Goal: Find specific page/section: Find specific page/section

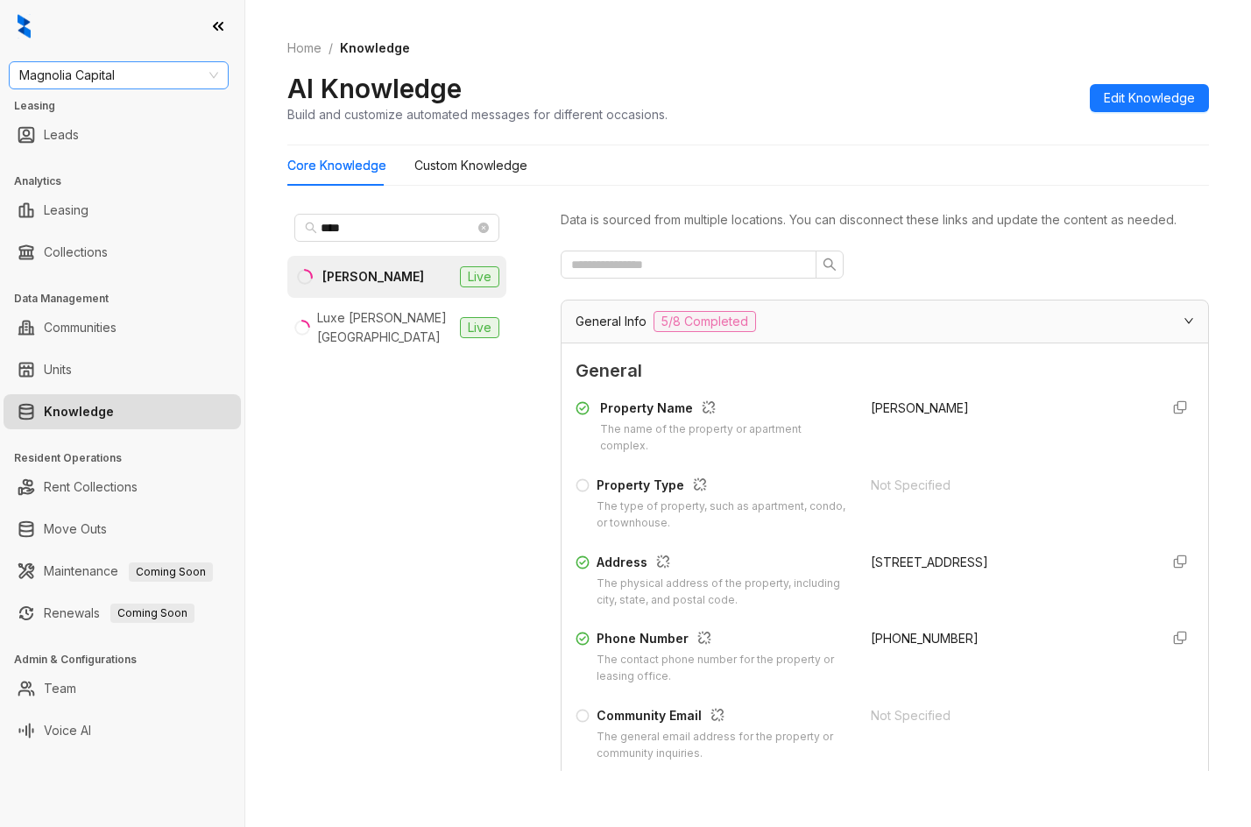
scroll to position [1525, 0]
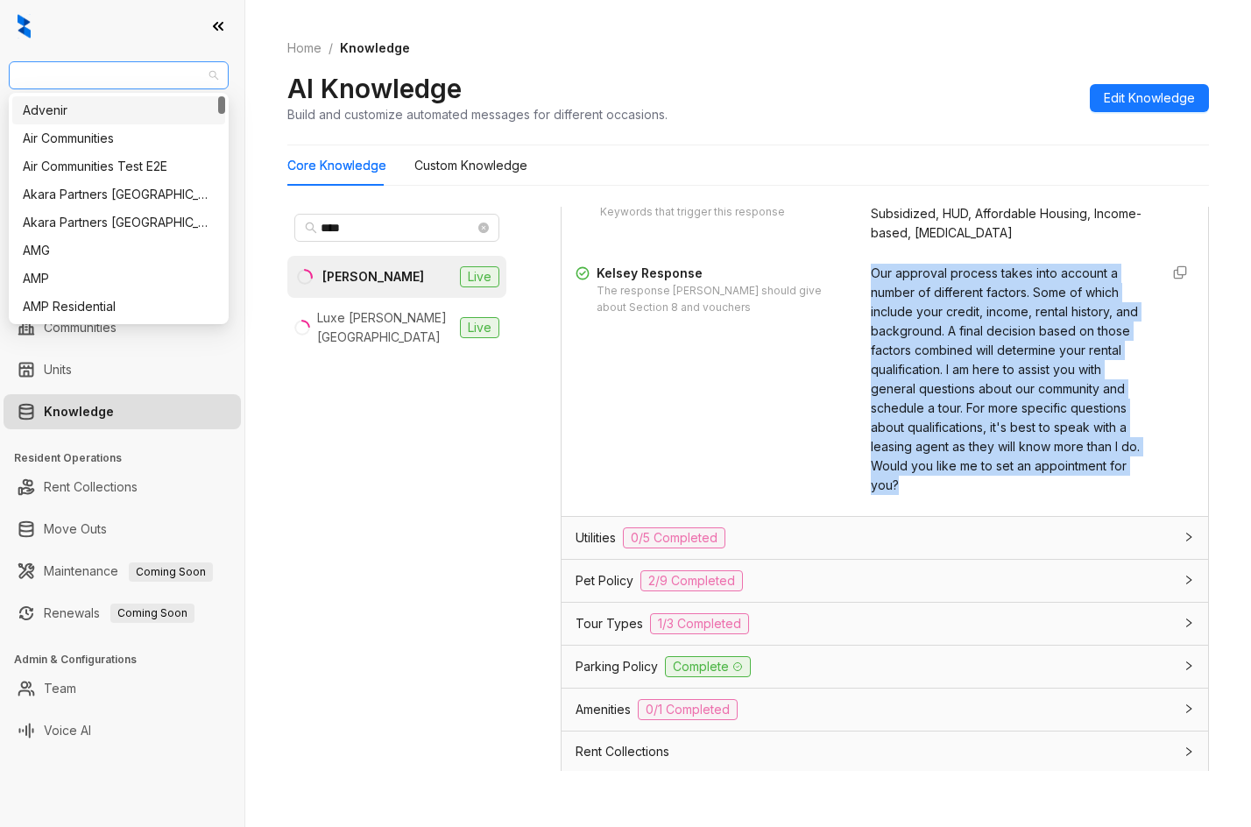
click at [141, 87] on span "Magnolia Capital" at bounding box center [118, 75] width 199 height 26
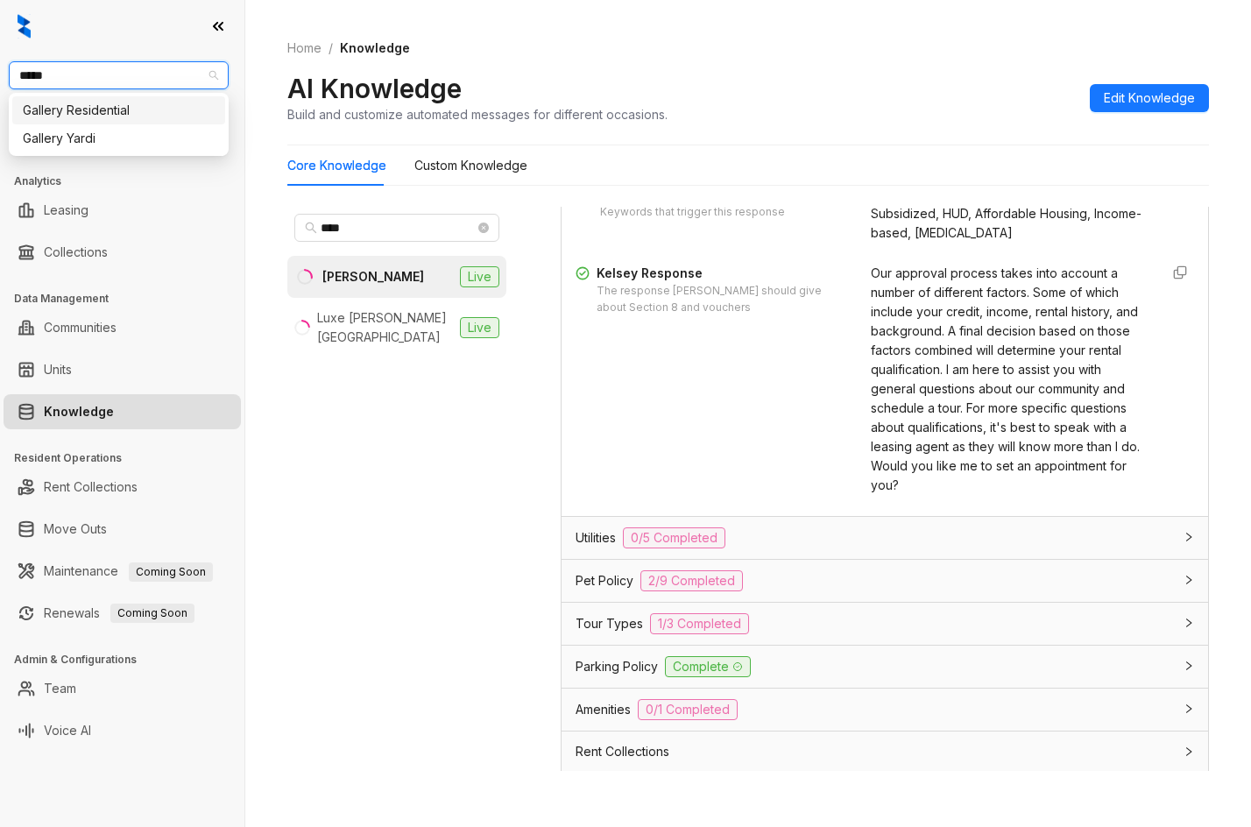
type input "******"
click at [102, 114] on div "Gallery Residential" at bounding box center [119, 110] width 192 height 19
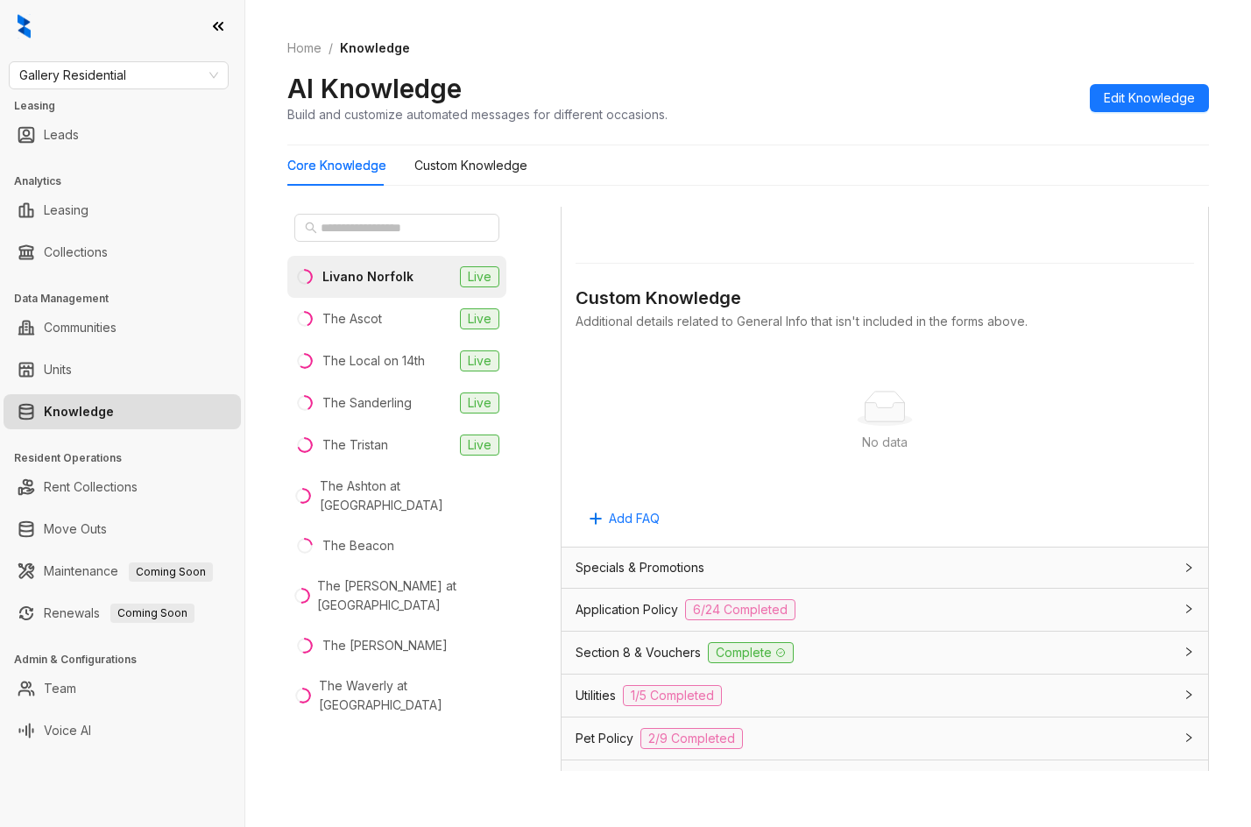
scroll to position [935, 0]
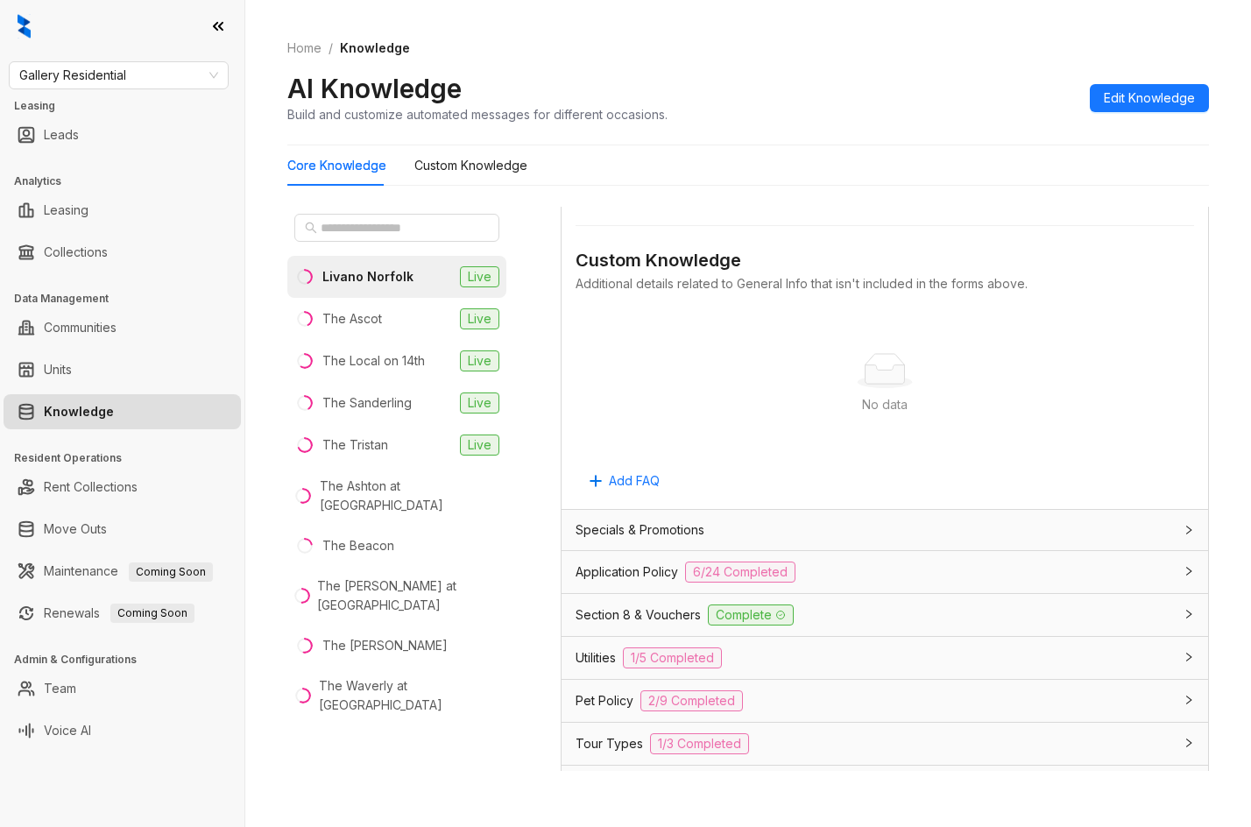
click at [939, 582] on div "Application Policy 6/24 Completed" at bounding box center [873, 571] width 597 height 21
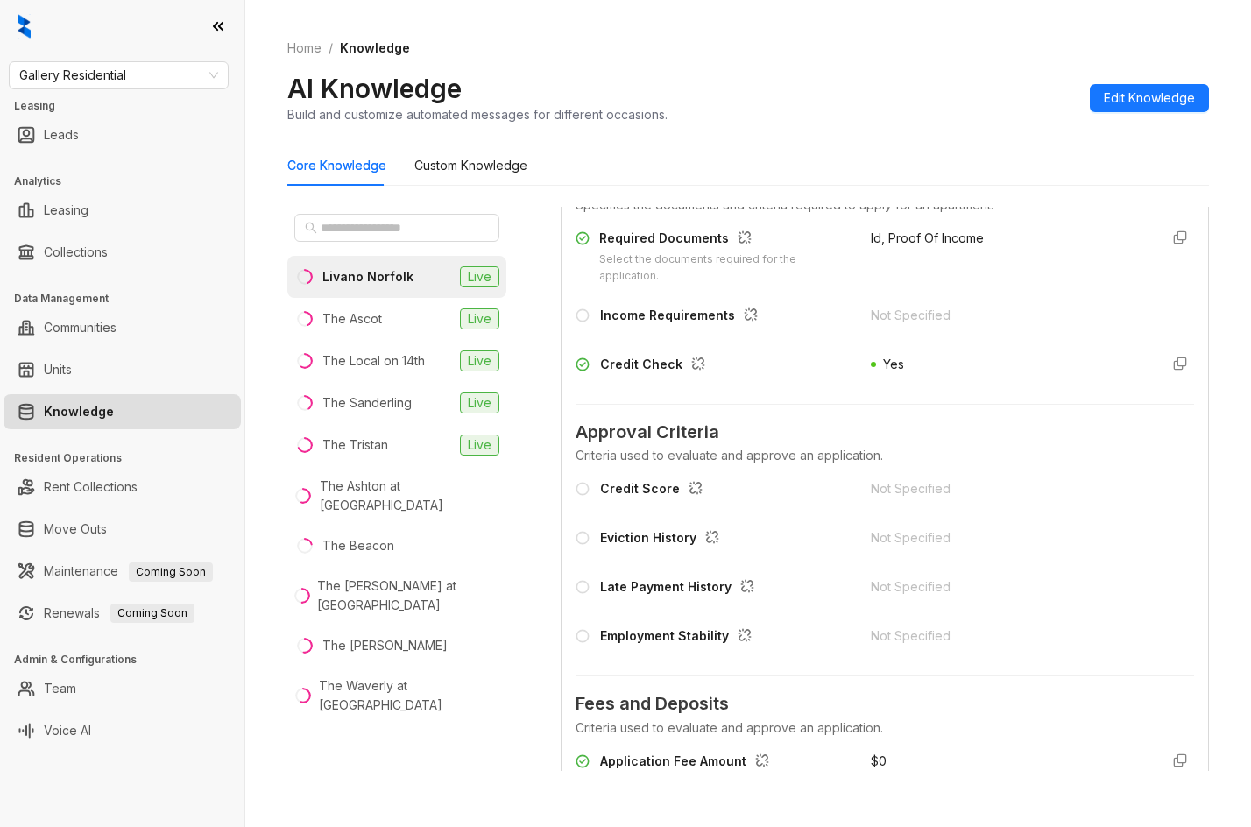
scroll to position [1548, 0]
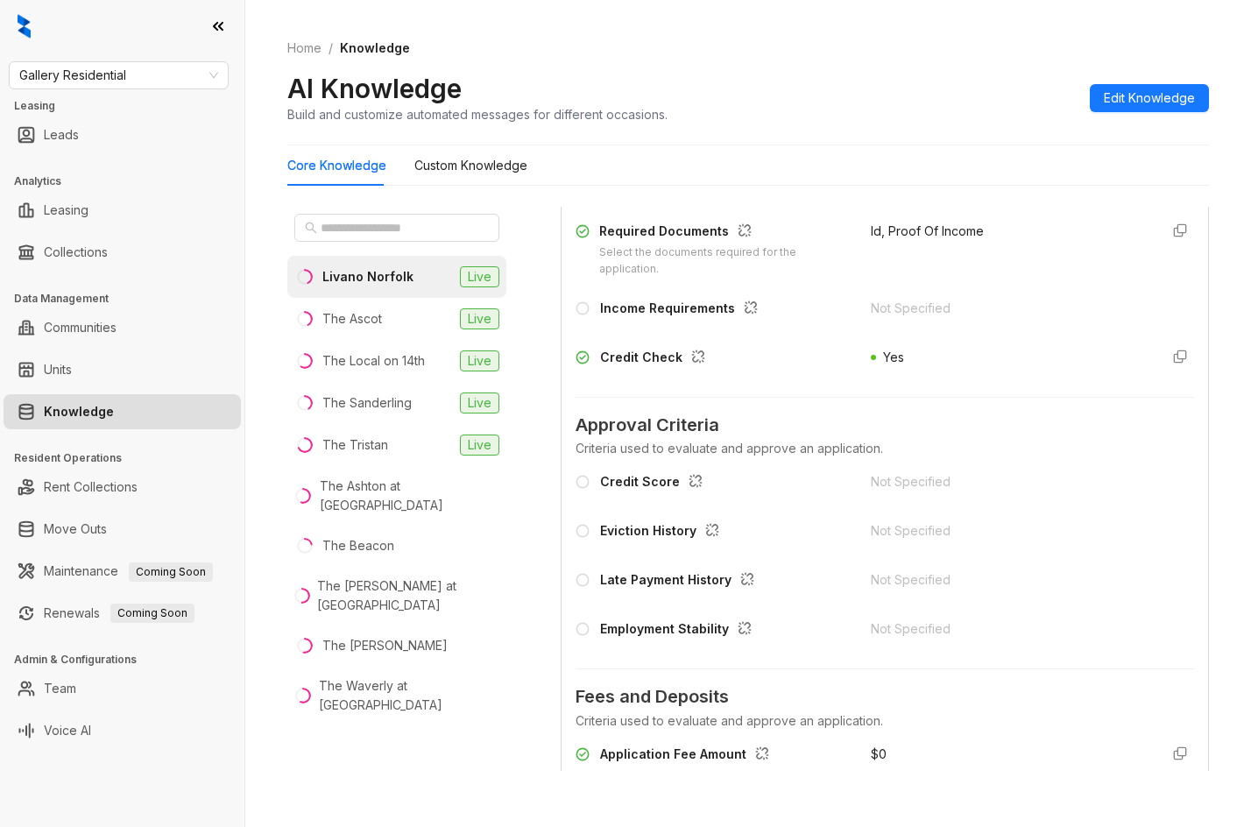
click at [108, 7] on div at bounding box center [122, 26] width 244 height 53
click at [105, 80] on span "Gallery Residential" at bounding box center [118, 75] width 199 height 26
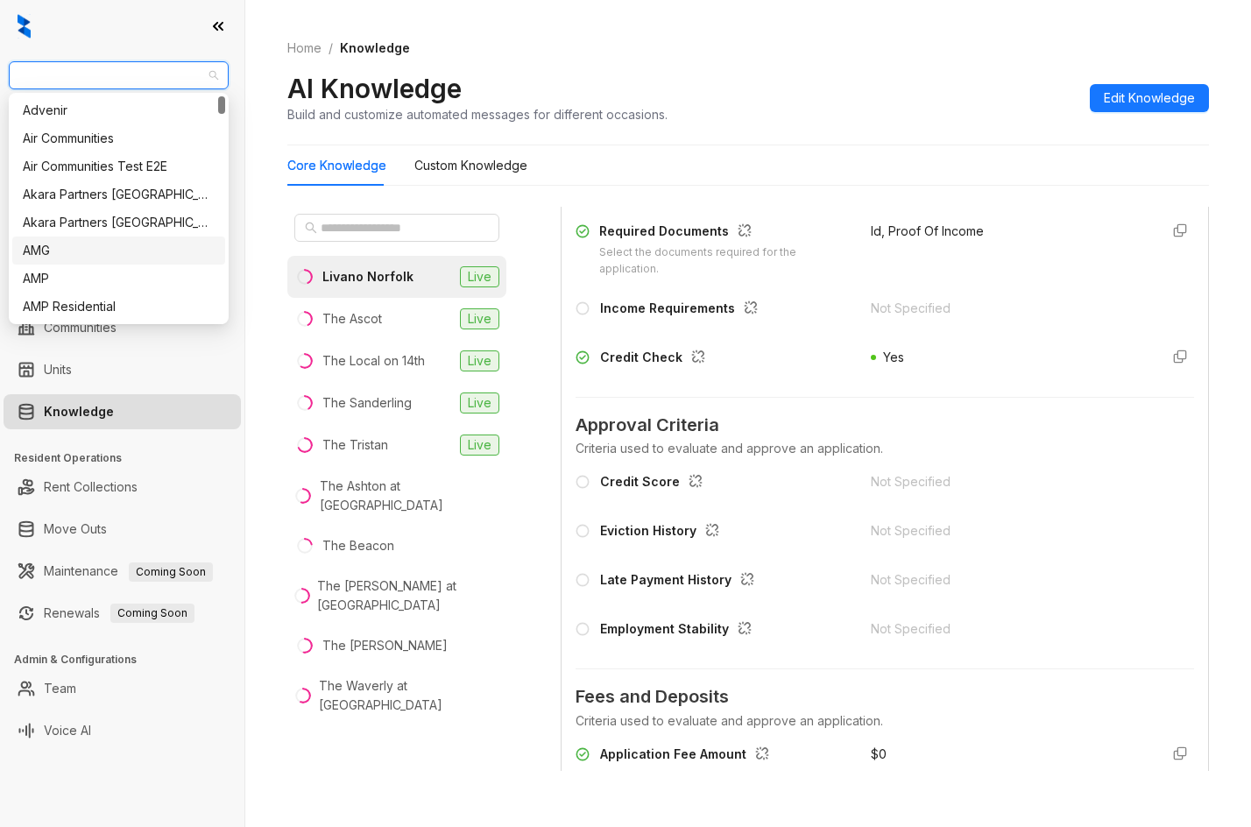
drag, startPoint x: 101, startPoint y: 118, endPoint x: 83, endPoint y: 240, distance: 123.0
click at [83, 240] on div "Advenir Air Communities Air Communities Test E2E Akara Partners Nashville Akara…" at bounding box center [118, 236] width 213 height 280
click at [83, 240] on div "AMG" at bounding box center [118, 250] width 213 height 28
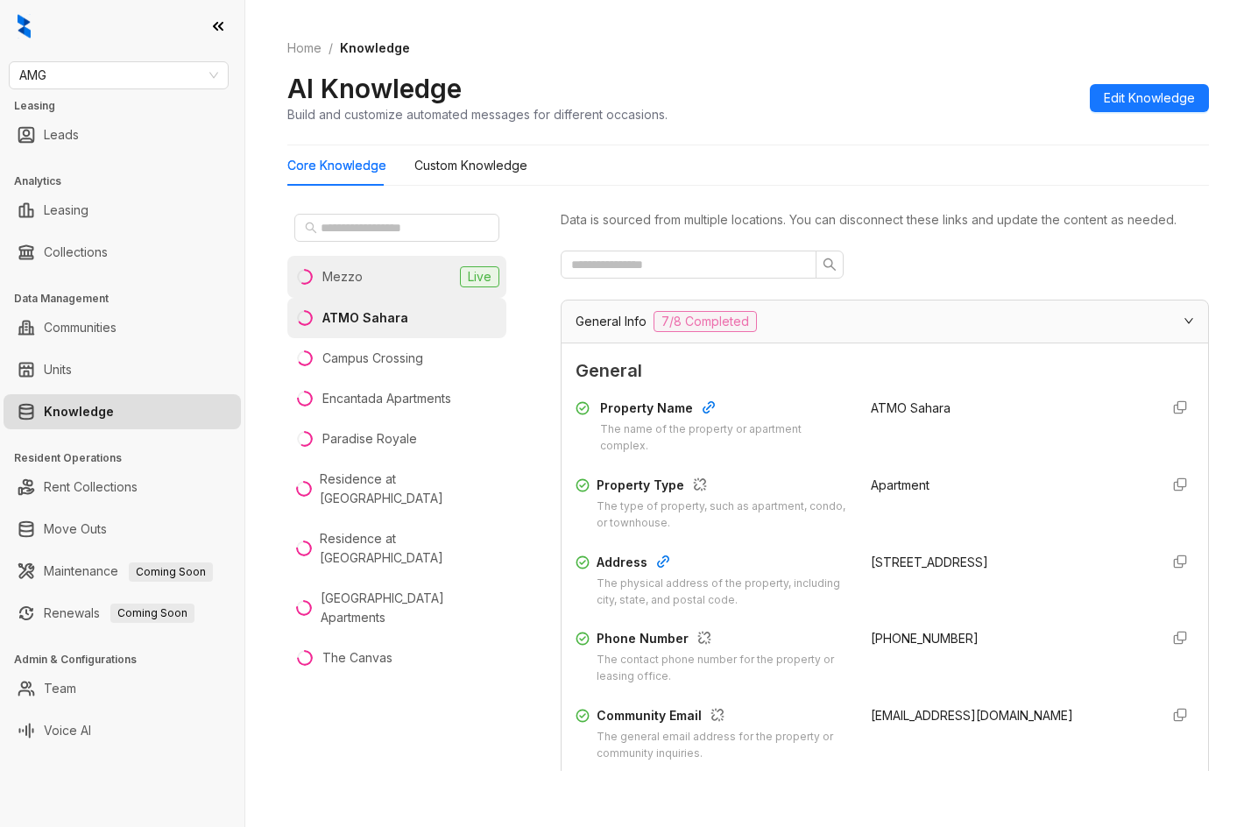
click at [412, 284] on li "Mezzo Live" at bounding box center [396, 277] width 219 height 42
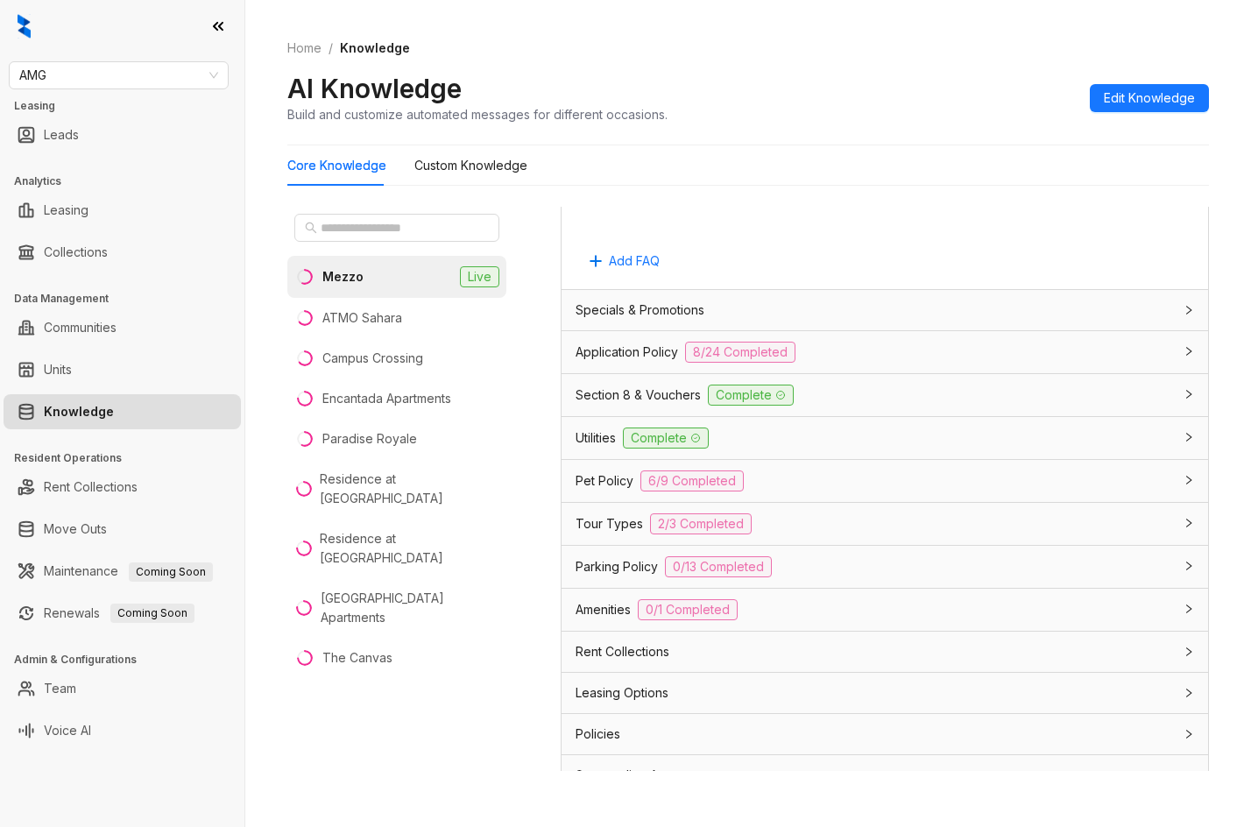
scroll to position [1180, 0]
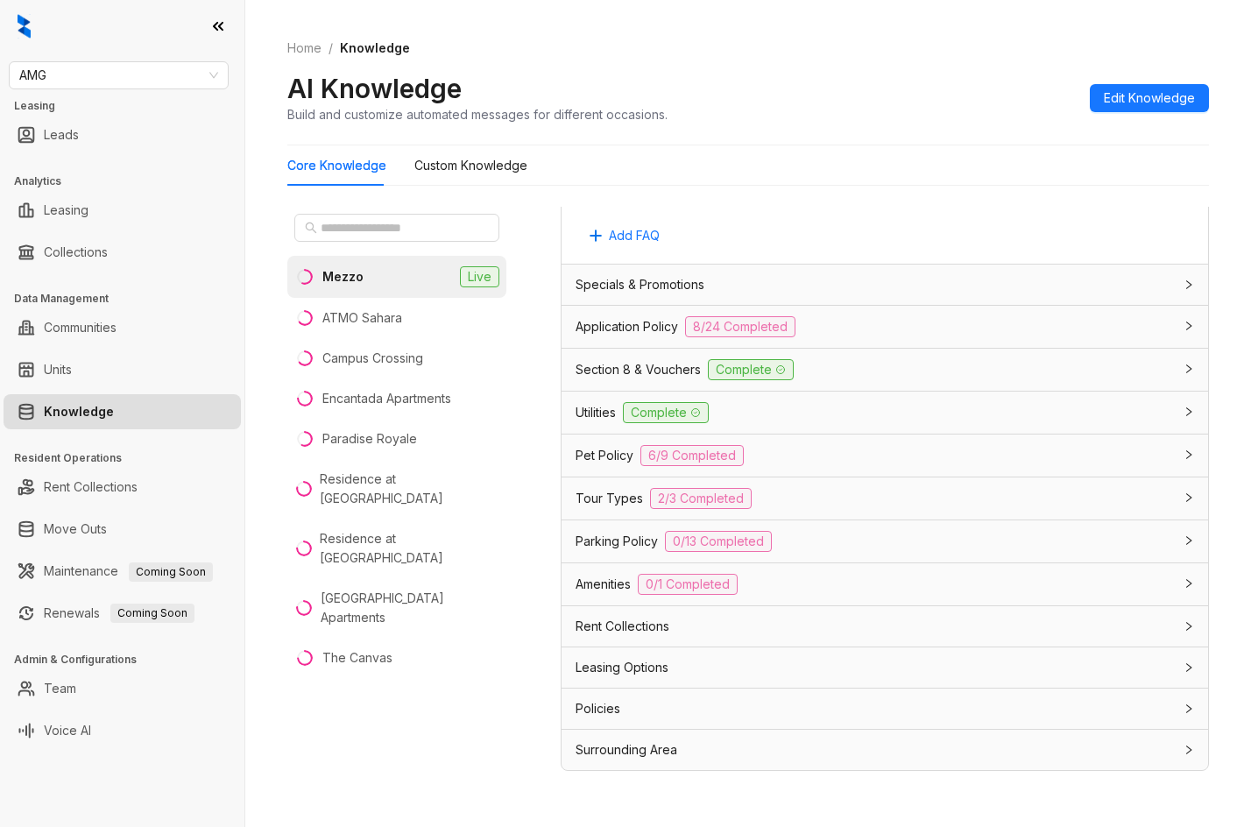
click at [816, 663] on div "Leasing Options" at bounding box center [873, 667] width 597 height 19
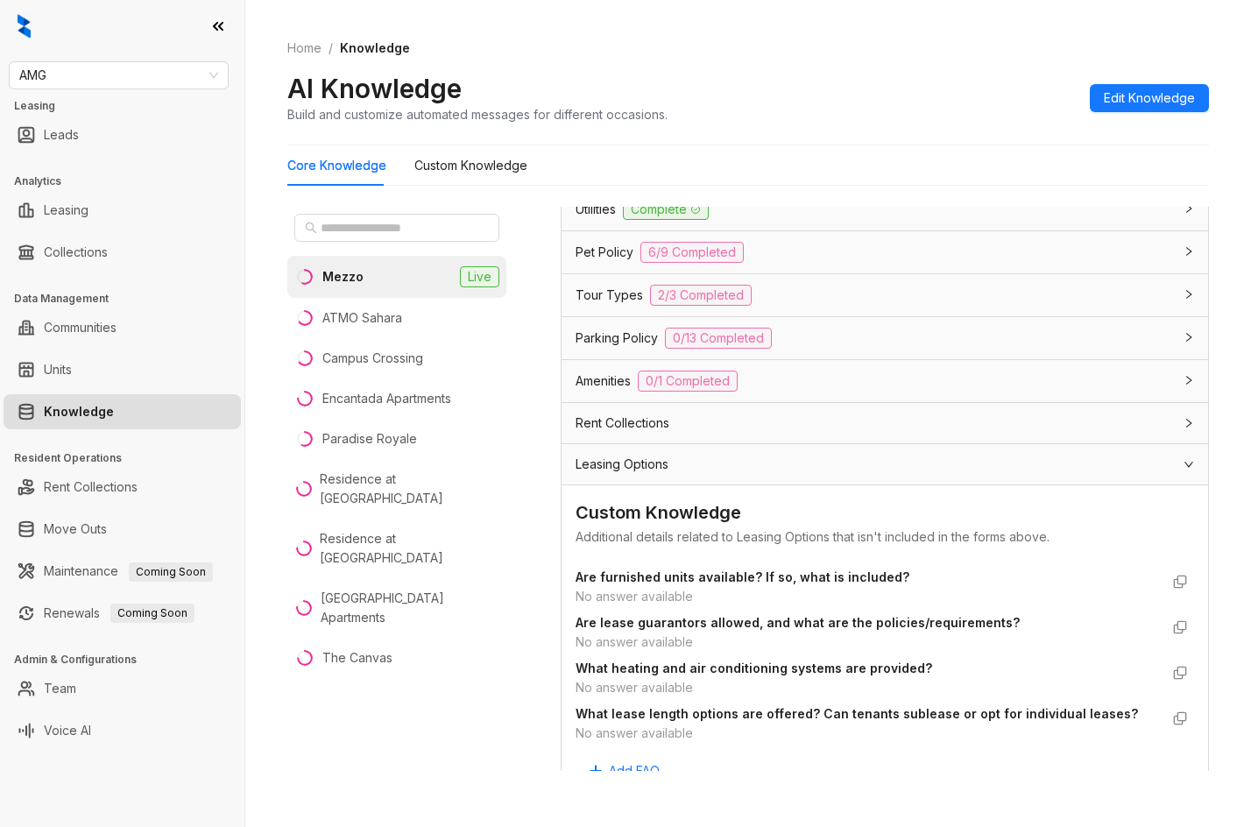
scroll to position [1417, 0]
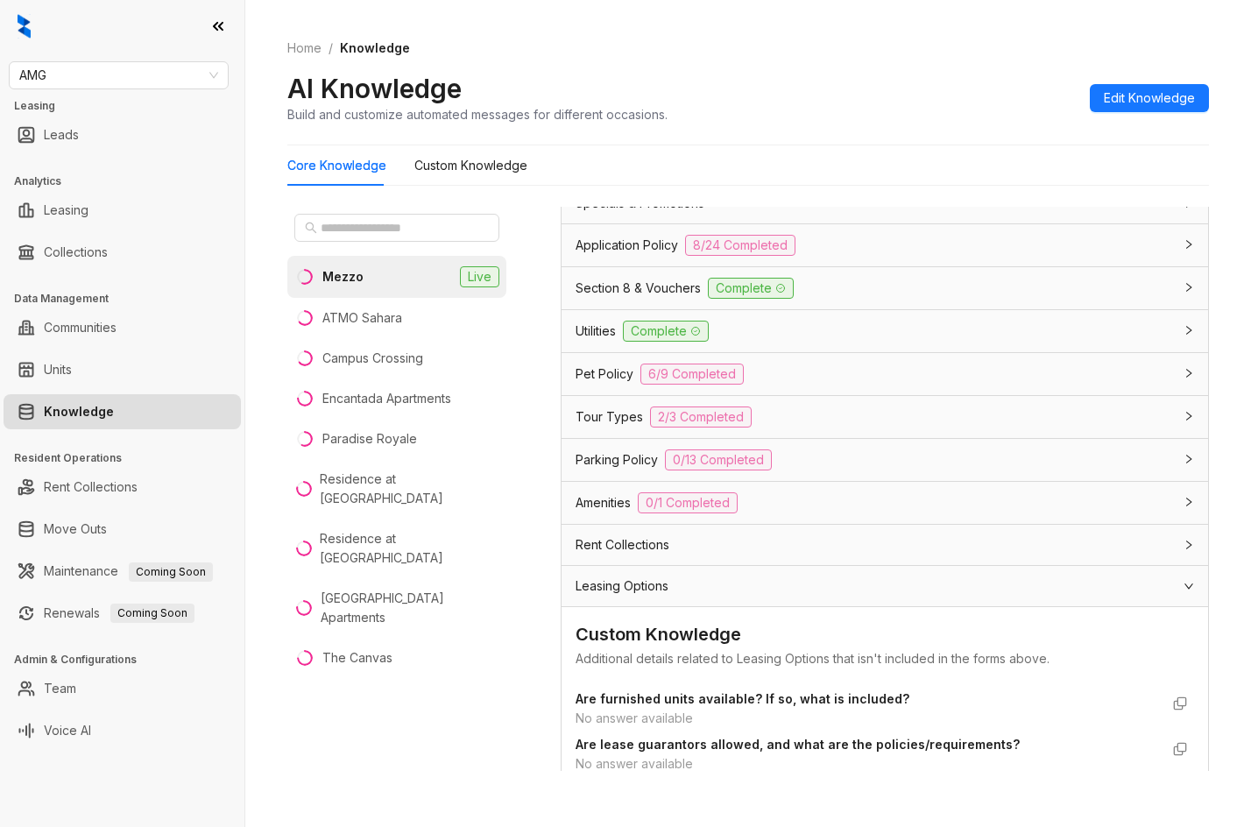
click at [1056, 585] on div "Leasing Options" at bounding box center [873, 585] width 597 height 19
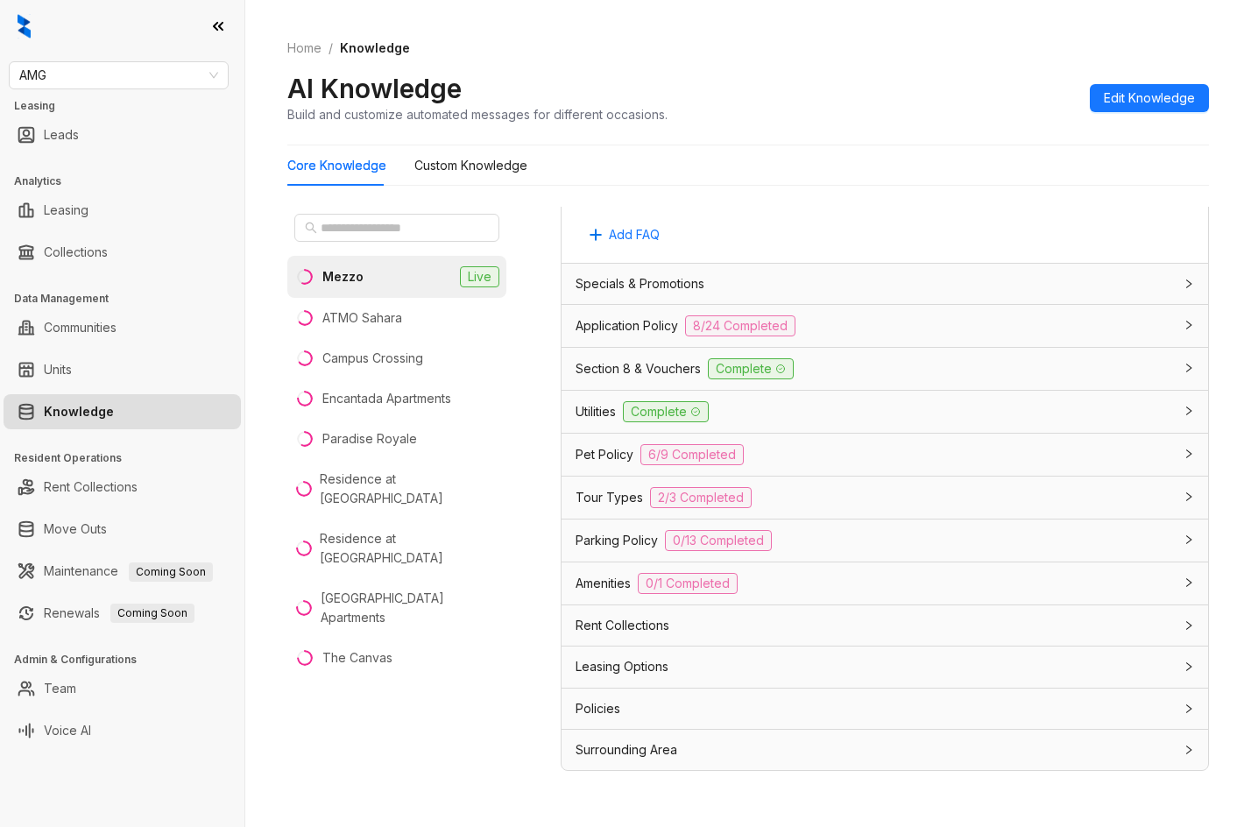
scroll to position [1180, 0]
click at [962, 662] on div "Leasing Options" at bounding box center [873, 667] width 597 height 19
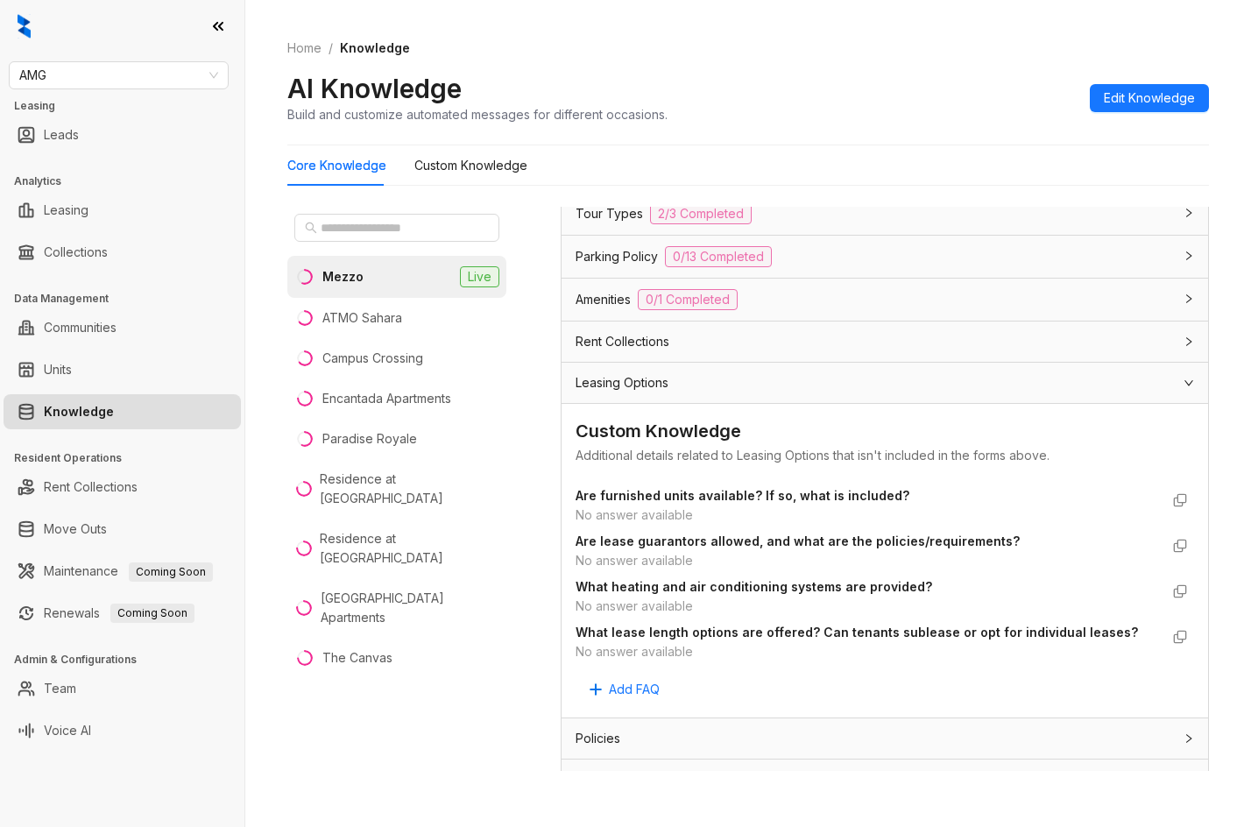
scroll to position [1494, 0]
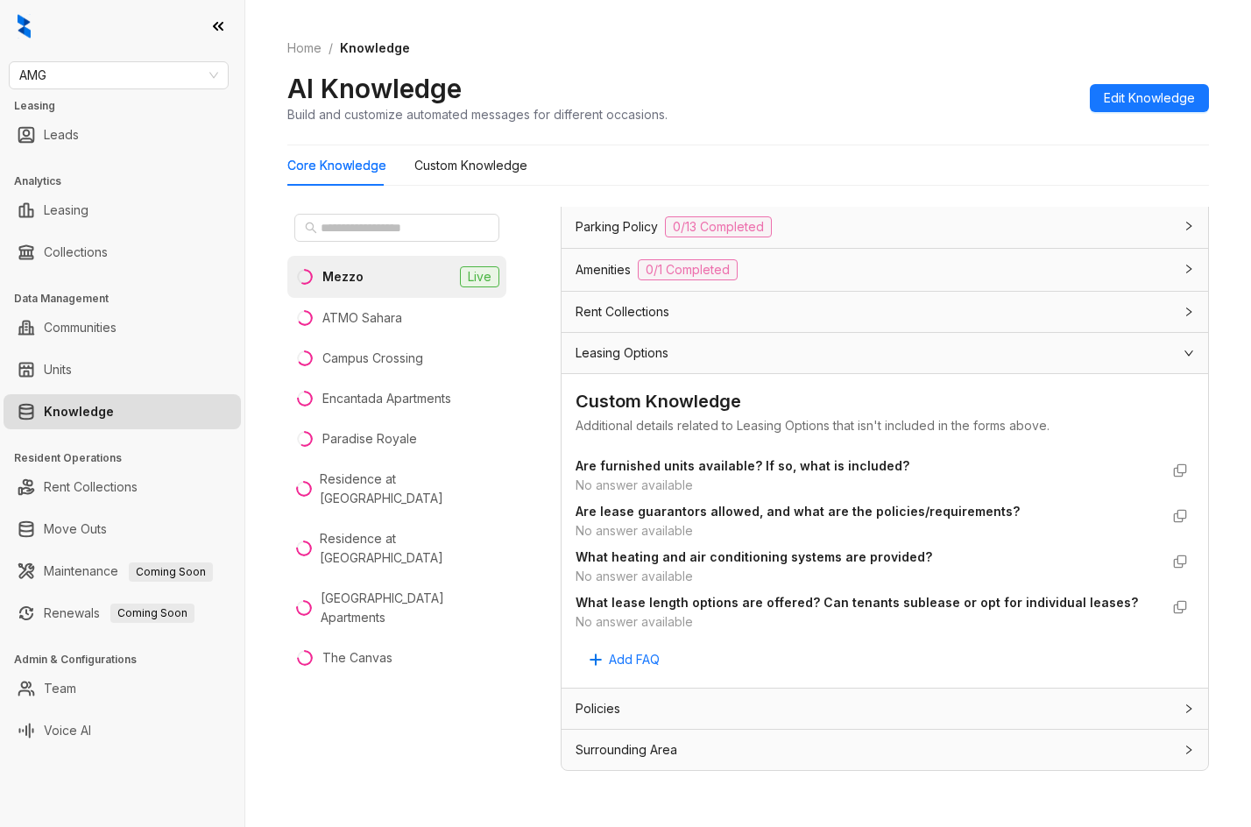
click at [949, 715] on div "Policies" at bounding box center [873, 708] width 597 height 19
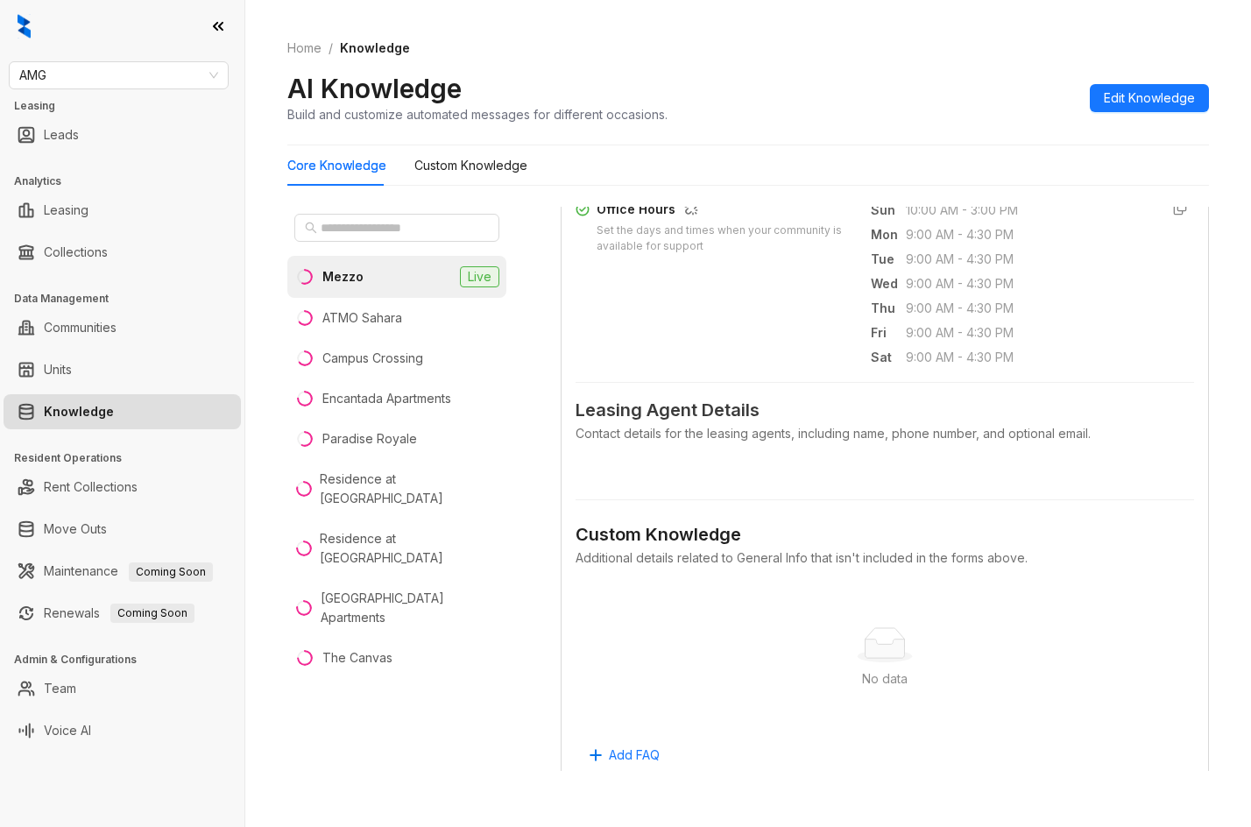
scroll to position [57, 0]
